Goal: Task Accomplishment & Management: Complete application form

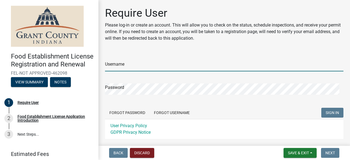
click at [125, 67] on input "Username" at bounding box center [224, 65] width 238 height 11
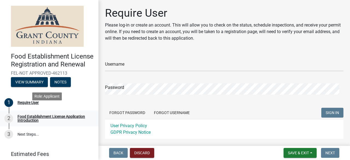
scroll to position [28, 0]
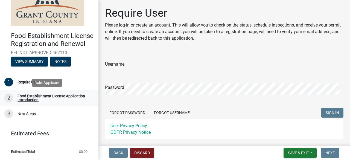
click at [59, 98] on div "Food Establishment License Application Introduction" at bounding box center [54, 98] width 72 height 8
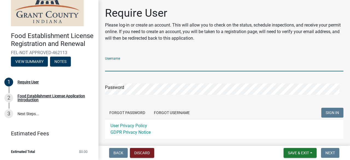
click at [135, 63] on input "Username" at bounding box center [224, 65] width 238 height 11
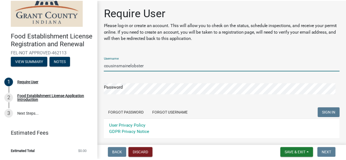
scroll to position [27, 0]
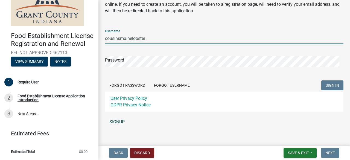
type input "cousinsmainelobster"
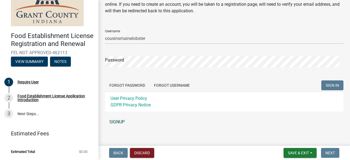
click at [109, 123] on link "SIGNUP" at bounding box center [224, 122] width 238 height 11
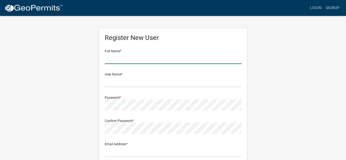
click at [120, 59] on input "text" at bounding box center [173, 58] width 137 height 11
paste input ": M Y Shahul Hameed"
click at [107, 59] on input ": M Y Shahul Hameed" at bounding box center [173, 58] width 137 height 11
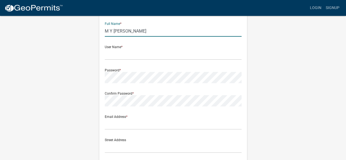
type input "M Y Shahul Hameed"
click at [127, 56] on input "text" at bounding box center [173, 54] width 137 height 11
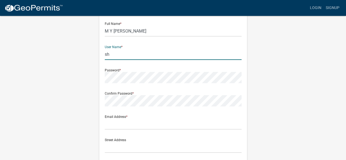
type input "s"
click at [122, 56] on input "text" at bounding box center [173, 54] width 137 height 11
type input "c"
type input "cousinsmainelobster"
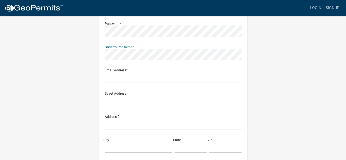
scroll to position [82, 0]
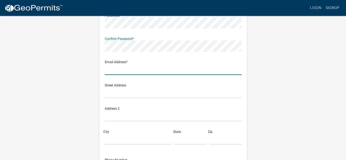
click at [116, 72] on input "text" at bounding box center [173, 69] width 137 height 11
type input "chicago@cousinsmainelobster.com"
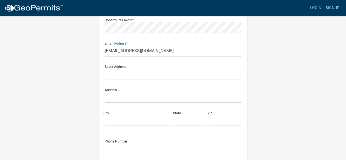
scroll to position [109, 0]
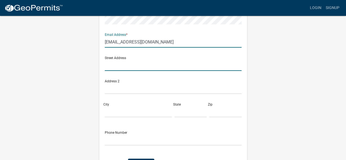
click at [120, 68] on input "text" at bounding box center [173, 65] width 137 height 11
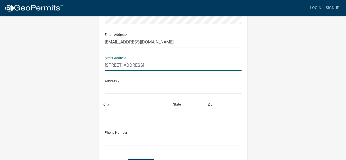
type input "3175 Steinway St"
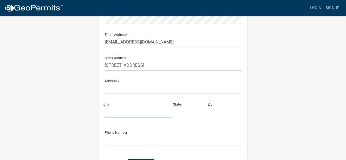
click at [118, 111] on input "City" at bounding box center [138, 111] width 67 height 11
type input "Astoria"
click at [192, 116] on input "text" at bounding box center [190, 111] width 32 height 11
type input "NY"
click at [214, 113] on input "text" at bounding box center [225, 111] width 32 height 11
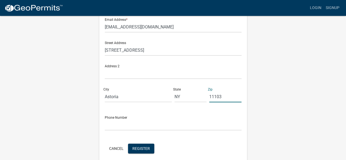
scroll to position [137, 0]
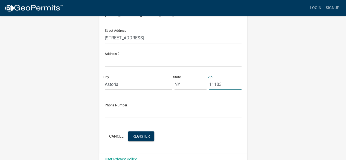
type input "11103"
click at [123, 113] on input "text" at bounding box center [173, 112] width 137 height 11
type input "8"
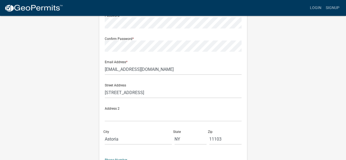
scroll to position [148, 0]
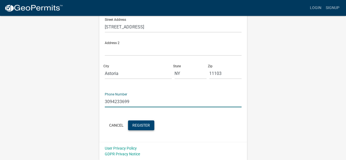
type input "3094233699"
click at [144, 125] on span "Register" at bounding box center [141, 125] width 18 height 4
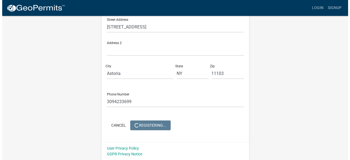
scroll to position [0, 0]
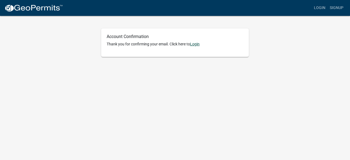
click at [196, 45] on link "Login" at bounding box center [195, 44] width 10 height 4
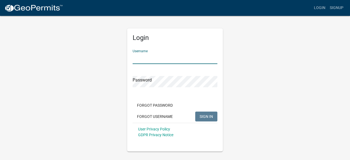
click at [165, 58] on input "Username" at bounding box center [175, 58] width 85 height 11
type input "cousinsmainelobster"
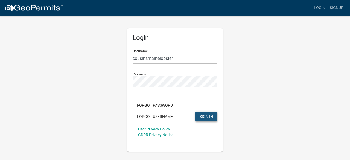
click at [204, 115] on span "SIGN IN" at bounding box center [206, 116] width 13 height 4
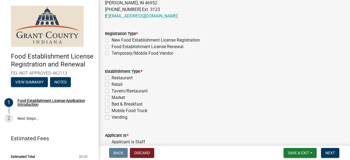
scroll to position [246, 0]
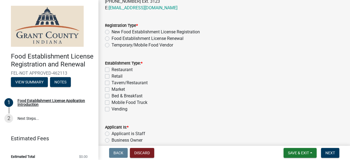
click at [115, 45] on label "Temporary/Mobile Food Vendor" at bounding box center [143, 45] width 62 height 7
click at [115, 45] on input "Temporary/Mobile Food Vendor" at bounding box center [114, 44] width 4 height 4
radio input "true"
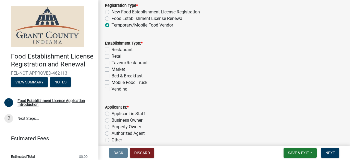
scroll to position [273, 0]
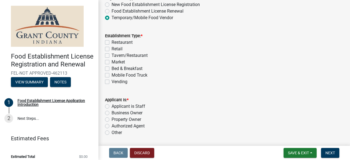
click at [123, 74] on label "Mobile Food Truck" at bounding box center [130, 75] width 36 height 7
click at [115, 74] on input "Mobile Food Truck" at bounding box center [114, 74] width 4 height 4
checkbox input "true"
checkbox input "false"
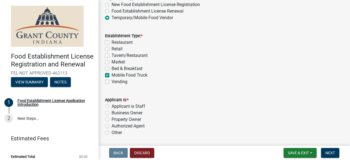
checkbox input "false"
checkbox input "true"
checkbox input "false"
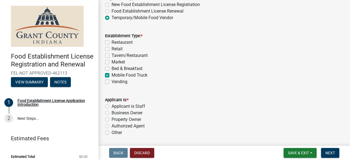
scroll to position [292, 0]
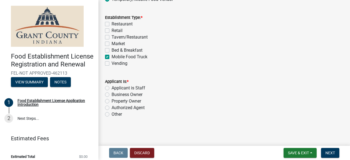
click at [126, 94] on label "Business Owner" at bounding box center [127, 94] width 31 height 7
click at [115, 94] on input "Business Owner" at bounding box center [114, 93] width 4 height 4
radio input "true"
click at [333, 153] on span "Next" at bounding box center [330, 153] width 10 height 4
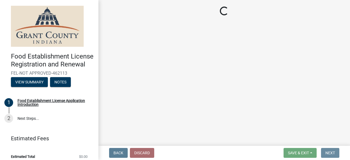
scroll to position [0, 0]
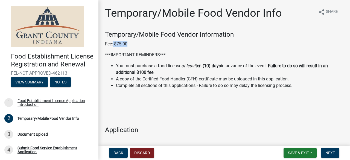
drag, startPoint x: 113, startPoint y: 45, endPoint x: 127, endPoint y: 43, distance: 13.4
click at [127, 43] on p "Fee: $75.00" at bounding box center [224, 44] width 238 height 7
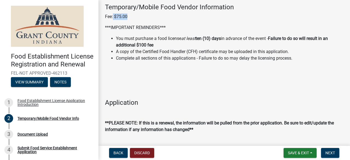
drag, startPoint x: 199, startPoint y: 39, endPoint x: 224, endPoint y: 37, distance: 25.0
click at [221, 37] on strong "ten (10) days" at bounding box center [208, 38] width 25 height 5
drag, startPoint x: 154, startPoint y: 46, endPoint x: 135, endPoint y: 42, distance: 19.4
click at [135, 42] on li "You must purchase a food license at least ten (10) days in advance of the event…" at bounding box center [230, 41] width 228 height 13
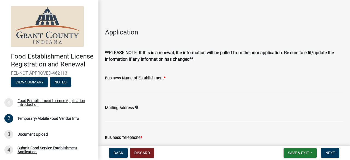
scroll to position [109, 0]
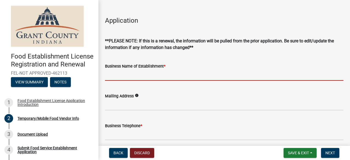
click at [131, 77] on input "Business Name of Establishment *" at bounding box center [224, 74] width 238 height 11
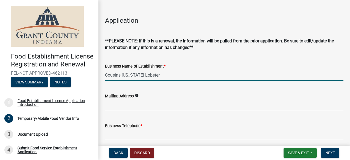
type input "Cousins Maine Lobster"
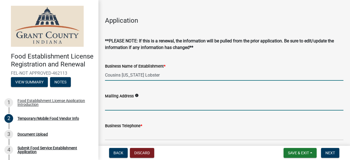
click at [135, 108] on input "Mailing Address" at bounding box center [224, 104] width 238 height 11
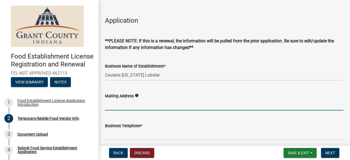
paste input "3175 Steinway St, Astoria, NY 11103"
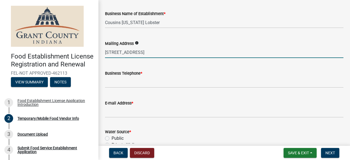
scroll to position [164, 0]
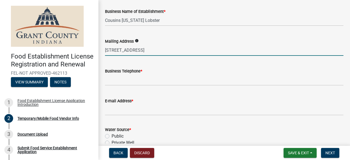
type input "3175 Steinway St, Astoria, NY 11103"
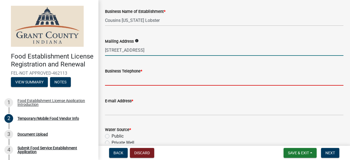
click at [133, 84] on input "Business Telephone *" at bounding box center [224, 79] width 238 height 11
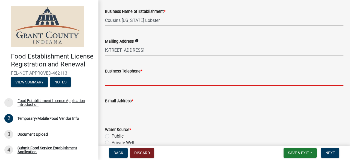
click at [123, 82] on input "Business Telephone *" at bounding box center [224, 79] width 238 height 11
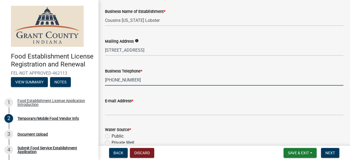
type input "309-423-3699"
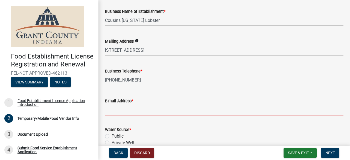
click at [126, 112] on input "E-mail Address *" at bounding box center [224, 109] width 238 height 11
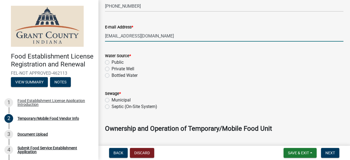
scroll to position [246, 0]
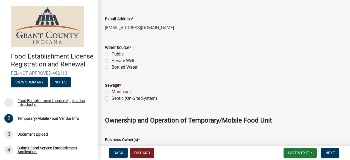
type input "chicago@cousinsmainelobster.com"
click at [117, 54] on label "Public" at bounding box center [118, 54] width 12 height 7
click at [115, 54] on input "Public" at bounding box center [114, 53] width 4 height 4
radio input "true"
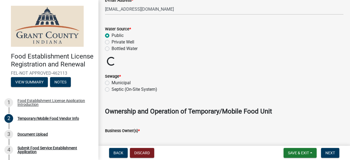
scroll to position [273, 0]
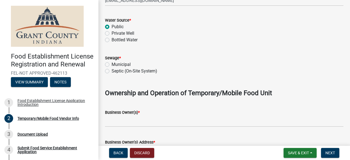
click at [119, 64] on label "Municipal" at bounding box center [121, 64] width 19 height 7
click at [115, 64] on input "Municipal" at bounding box center [114, 63] width 4 height 4
radio input "true"
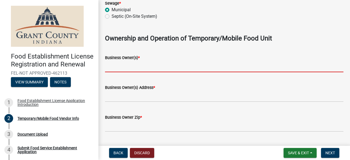
click at [131, 69] on input "Business Owner(s) *" at bounding box center [224, 66] width 238 height 11
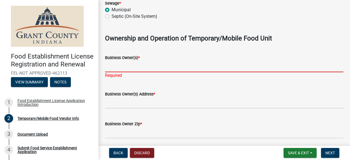
paste input "M Y Shahul Hameed"
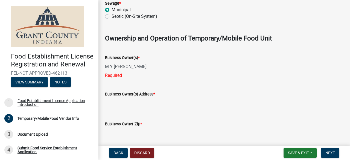
type input "M Y Shahul Hameed"
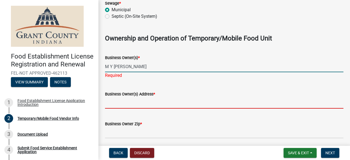
click at [127, 104] on wm-data-entity-input "Business Owner(s) Address *" at bounding box center [224, 98] width 238 height 30
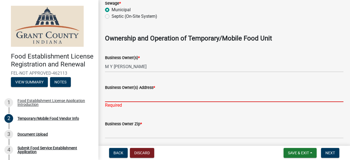
paste input "3175 Steinway St, Astoria, NY 11103"
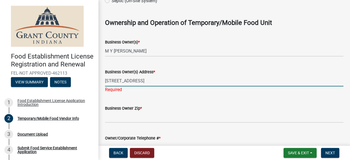
scroll to position [356, 0]
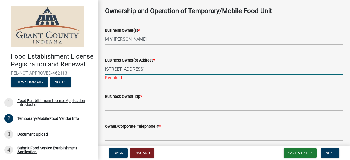
type input "3175 Steinway St, Astoria, NY 11103"
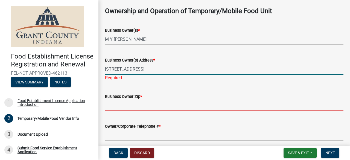
click at [121, 107] on wm-data-entity-input "Business Owner Zip *" at bounding box center [224, 101] width 238 height 30
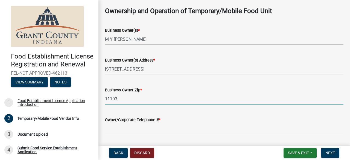
type input "11103"
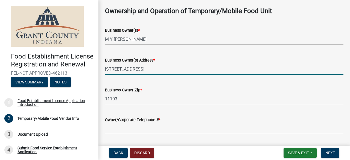
drag, startPoint x: 185, startPoint y: 69, endPoint x: 161, endPoint y: 70, distance: 23.8
click at [161, 70] on input "3175 Steinway St, Astoria, NY 11103" at bounding box center [224, 68] width 238 height 11
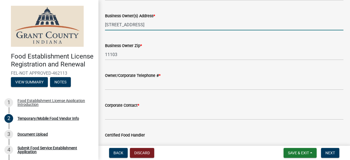
scroll to position [410, 0]
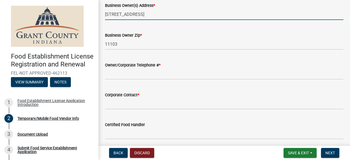
type input "3175 Steinway St, Astoria, NY"
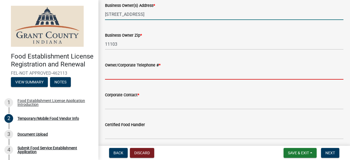
click at [138, 77] on input "Owner/Corporate Telephone # *" at bounding box center [224, 73] width 238 height 11
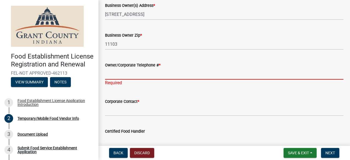
paste input "718-300-0258"
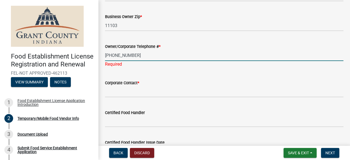
scroll to position [438, 0]
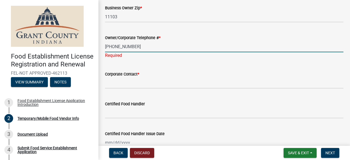
type input "718-300-0258"
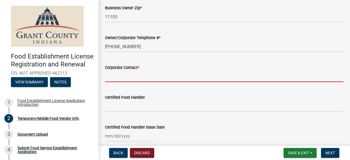
click at [136, 82] on wm-data-entity-input "Corporate Contact *" at bounding box center [224, 72] width 238 height 30
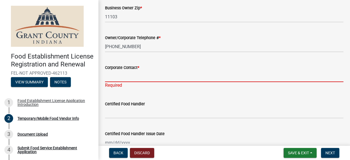
click at [155, 77] on input "Corporate Contact *" at bounding box center [224, 76] width 238 height 11
click at [132, 78] on input "Corporate Contact *" at bounding box center [224, 76] width 238 height 11
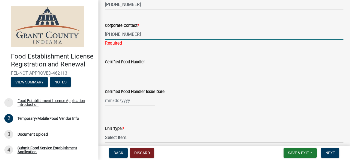
scroll to position [492, 0]
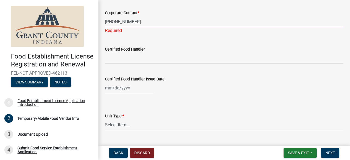
type input "309-423-3699"
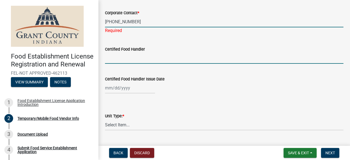
click at [139, 58] on wm-data-entity-input "Certified Food Handler" at bounding box center [224, 53] width 238 height 30
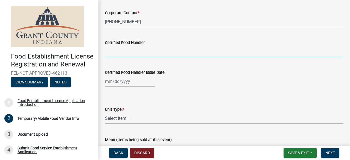
click at [134, 53] on input "Certified Food Handler" at bounding box center [224, 51] width 238 height 11
paste input "Karthikeyan Durairaj"
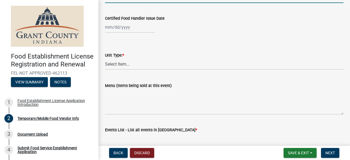
scroll to position [547, 0]
type input "Karthikeyan Durairaj"
click at [137, 25] on div at bounding box center [130, 26] width 50 height 11
select select "8"
select select "2025"
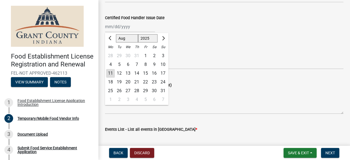
click at [206, 37] on div "Unit Type: * Select Item... Mobile Trailer Stand Tent Cart Truck" at bounding box center [224, 53] width 238 height 32
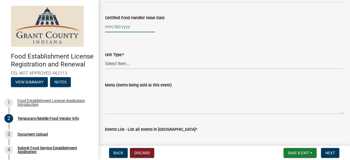
click at [123, 29] on div at bounding box center [130, 26] width 50 height 11
select select "8"
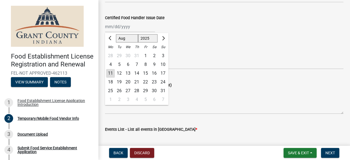
click at [141, 37] on select "1525 1526 1527 1528 1529 1530 1531 1532 1533 1534 1535 1536 1537 1538 1539 1540…" at bounding box center [148, 38] width 20 height 8
select select "2023"
click at [138, 34] on select "1525 1526 1527 1528 1529 1530 1531 1532 1533 1534 1535 1536 1537 1538 1539 1540…" at bounding box center [148, 38] width 20 height 8
click at [124, 37] on select "Jan Feb Mar Apr May Jun Jul Aug Sep Oct Nov Dec" at bounding box center [127, 38] width 22 height 8
select select "6"
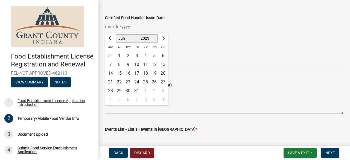
click at [116, 34] on select "Jan Feb Mar Apr May Jun Jul Aug Sep Oct Nov Dec" at bounding box center [127, 38] width 22 height 8
drag, startPoint x: 145, startPoint y: 65, endPoint x: 148, endPoint y: 66, distance: 3.0
click at [145, 65] on div "9" at bounding box center [145, 64] width 9 height 9
type input "06/09/2023"
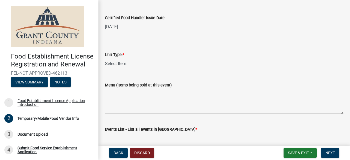
click at [121, 63] on select "Select Item... Mobile Trailer Stand Tent Cart Truck" at bounding box center [224, 63] width 238 height 11
click at [105, 58] on select "Select Item... Mobile Trailer Stand Tent Cart Truck" at bounding box center [224, 63] width 238 height 11
select select "38213c85-e9e8-42e7-b9ec-3b2f4bd2dba8"
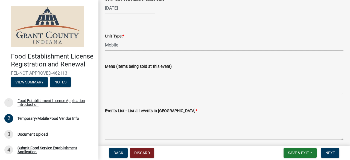
scroll to position [574, 0]
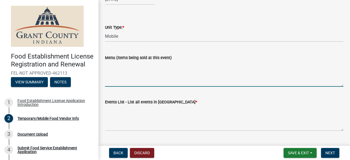
click at [129, 86] on textarea "Menu (Items being sold at this event)" at bounding box center [224, 74] width 238 height 26
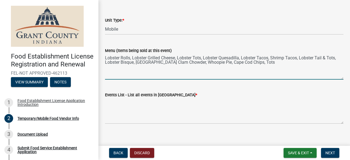
scroll to position [587, 0]
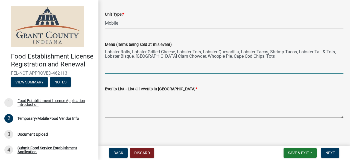
type textarea "Lobster Rolls, Lobster Grilled Cheese, Lobster Tots, Lobster Quesadilla, Lobste…"
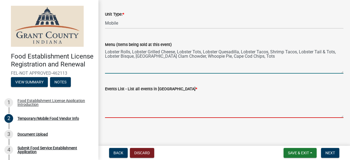
click at [135, 115] on textarea "Events List - List all events in Grant County *" at bounding box center [224, 105] width 238 height 26
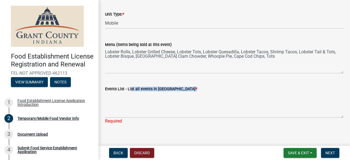
drag, startPoint x: 129, startPoint y: 91, endPoint x: 183, endPoint y: 92, distance: 54.2
click at [183, 92] on div "Events List - List all events in Grant County *" at bounding box center [224, 89] width 238 height 7
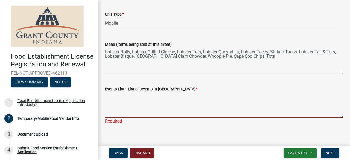
click at [139, 111] on textarea "Events List - List all events in Grant County *" at bounding box center [224, 105] width 238 height 26
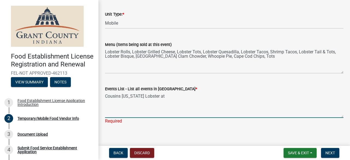
paste textarea "Marion - Lowe's Home Improvement"
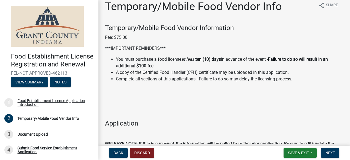
scroll to position [0, 0]
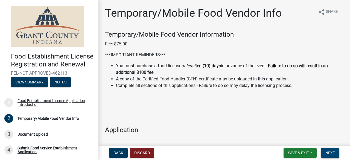
type textarea "Cousins Maine Lobster at Marion - Lowe's Home Improvement"
click at [328, 151] on span "Next" at bounding box center [330, 153] width 10 height 4
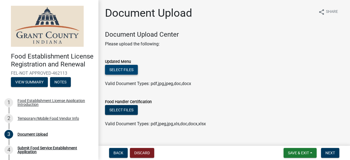
click at [128, 68] on button "Select files" at bounding box center [121, 70] width 33 height 10
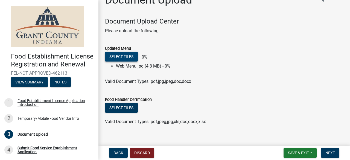
scroll to position [21, 0]
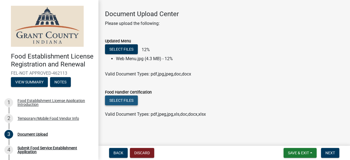
click at [129, 102] on button "Select files" at bounding box center [121, 100] width 33 height 10
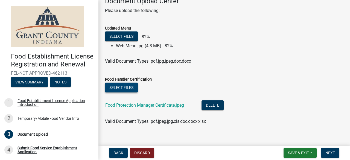
scroll to position [40, 0]
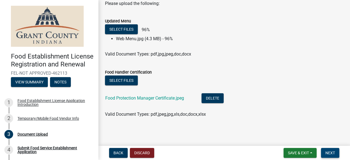
click at [332, 153] on span "Next" at bounding box center [330, 153] width 10 height 4
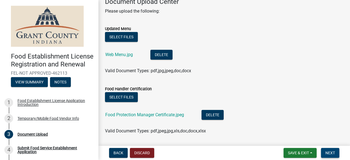
scroll to position [49, 0]
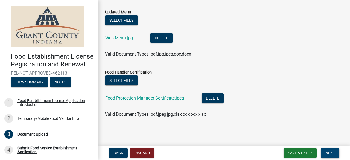
click at [327, 151] on span "Next" at bounding box center [330, 153] width 10 height 4
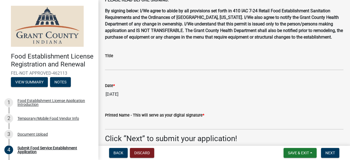
scroll to position [55, 0]
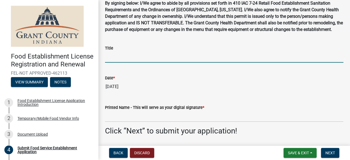
click at [117, 63] on input "Title" at bounding box center [224, 56] width 238 height 11
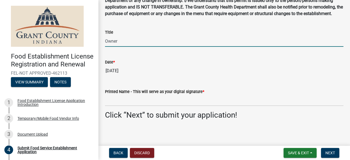
scroll to position [78, 0]
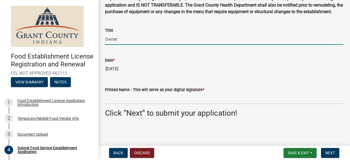
type input "Owner"
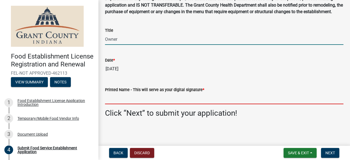
click at [125, 101] on input "Printed Name - This will serve as your digital signature *" at bounding box center [224, 98] width 238 height 11
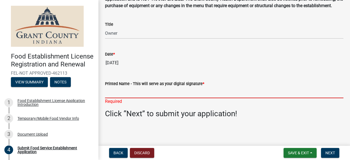
paste input "M Y Shahul Hameed"
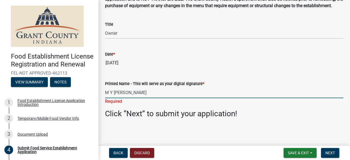
scroll to position [85, 0]
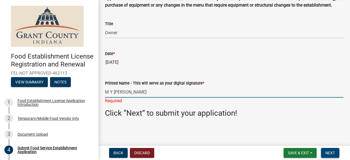
type input "M Y Shahul Hameed"
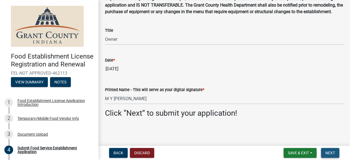
click at [325, 152] on span "Next" at bounding box center [330, 153] width 10 height 4
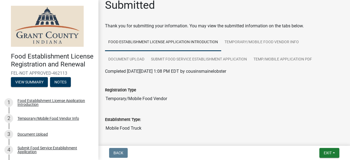
scroll to position [0, 0]
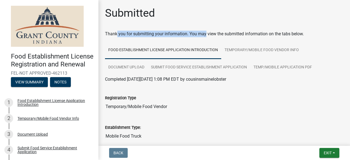
drag, startPoint x: 114, startPoint y: 33, endPoint x: 203, endPoint y: 37, distance: 89.5
click at [203, 37] on div "Thank you for submitting your information. You may view the submitted informati…" at bounding box center [224, 34] width 238 height 7
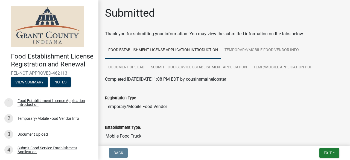
click at [223, 40] on wm-wait-activity-input "Thank you for submitting your information. You may view the submitted informati…" at bounding box center [224, 109] width 238 height 156
click at [254, 49] on link "Temporary/Mobile Food Vendor Info" at bounding box center [261, 51] width 81 height 18
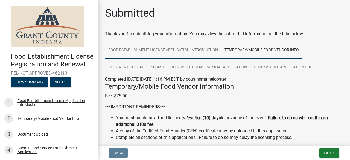
click at [168, 50] on link "Food Establishment License Application Introduction" at bounding box center [163, 51] width 116 height 18
